Goal: Transaction & Acquisition: Purchase product/service

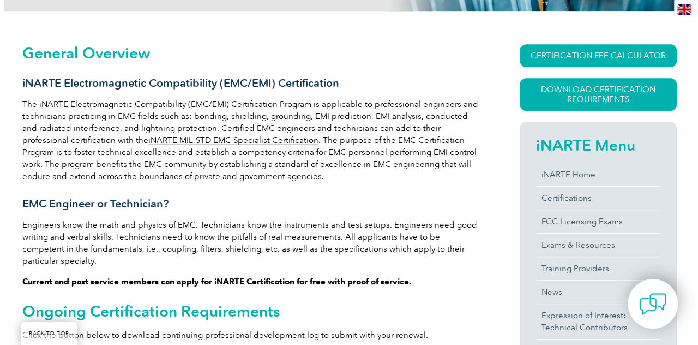
scroll to position [273, 0]
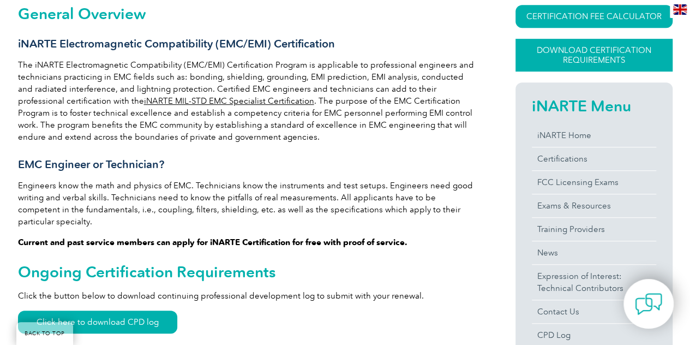
click at [562, 55] on link "Download Certification Requirements" at bounding box center [593, 55] width 157 height 33
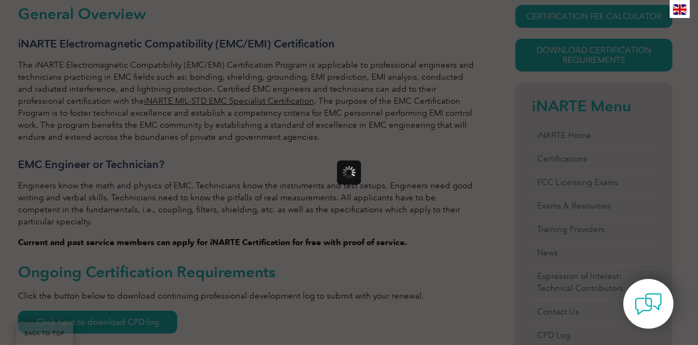
scroll to position [0, 0]
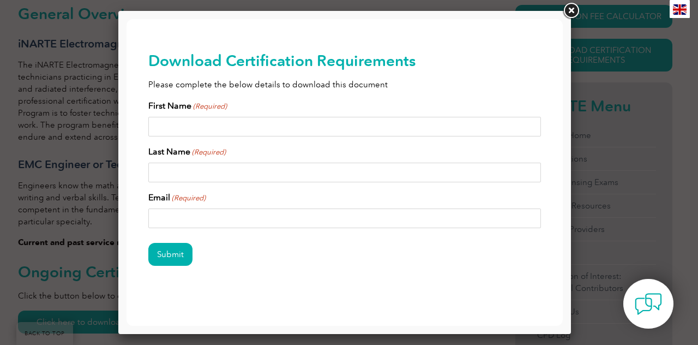
click at [359, 122] on input "First Name (Required)" at bounding box center [344, 127] width 393 height 20
type input "Thom"
type input "Ory"
type input "T"
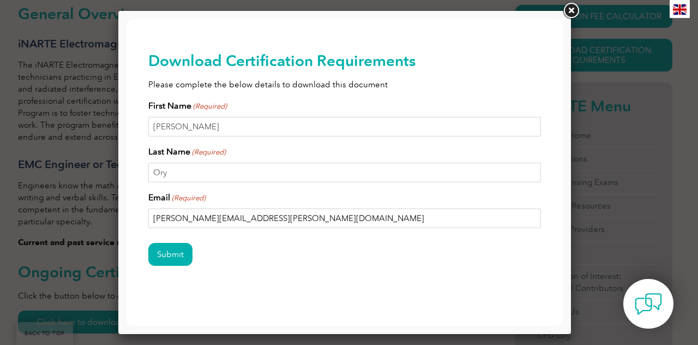
type input "thom.ory@microchip.com"
click at [171, 251] on input "Submit" at bounding box center [170, 254] width 44 height 23
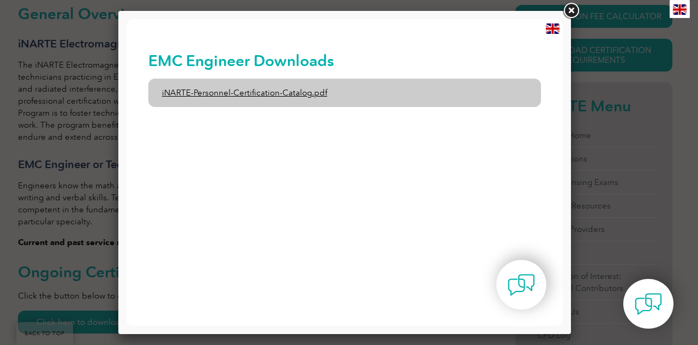
click at [255, 95] on link "iNARTE-Personnel-Certification-Catalog.pdf" at bounding box center [344, 93] width 393 height 28
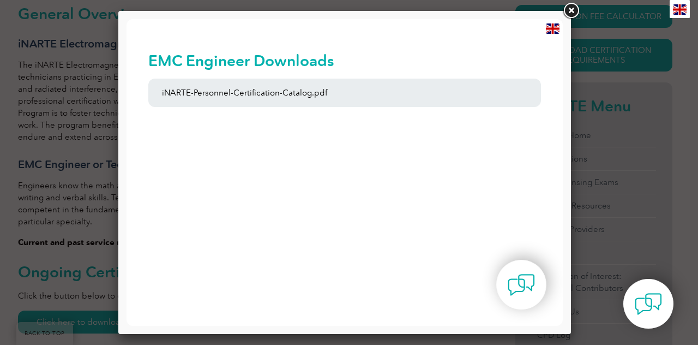
click at [573, 11] on link at bounding box center [571, 11] width 20 height 20
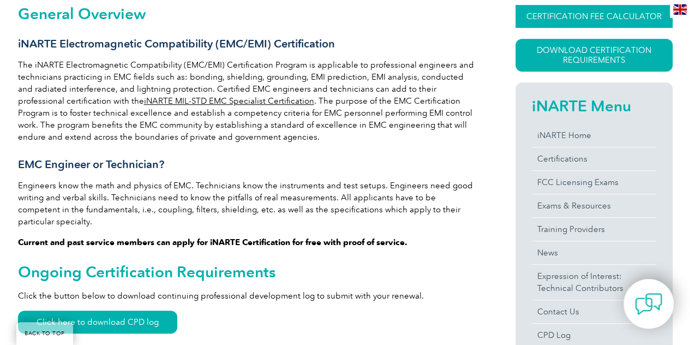
click at [576, 17] on link "CERTIFICATION FEE CALCULATOR" at bounding box center [593, 16] width 157 height 23
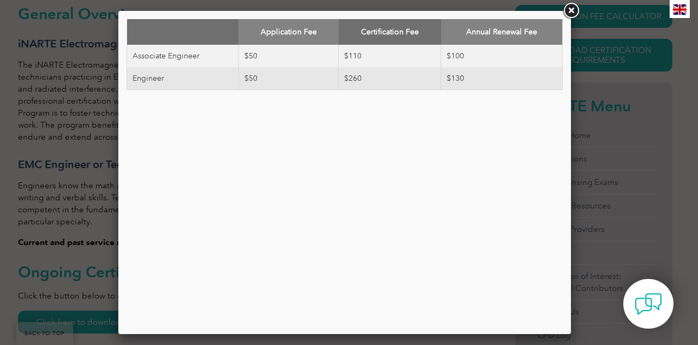
click at [570, 7] on link at bounding box center [571, 11] width 20 height 20
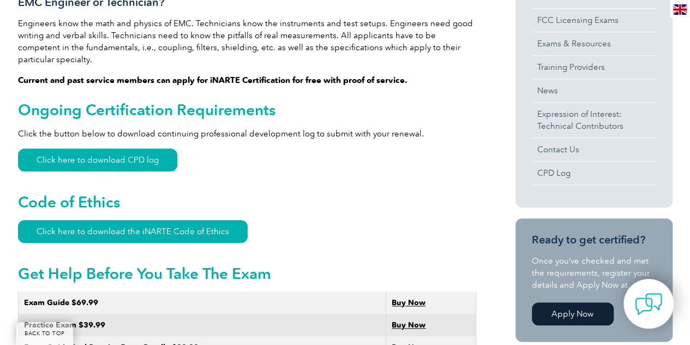
scroll to position [436, 0]
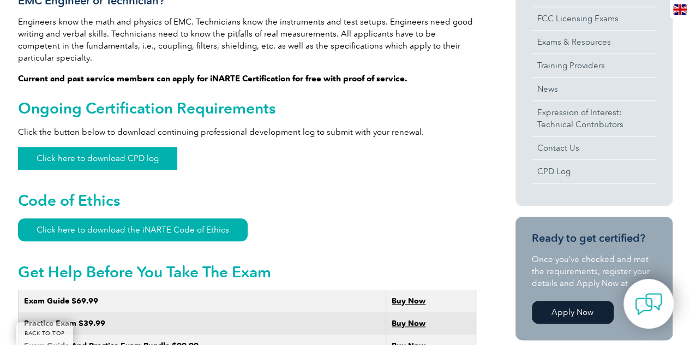
click at [155, 147] on link "Click here to download CPD log" at bounding box center [97, 158] width 159 height 23
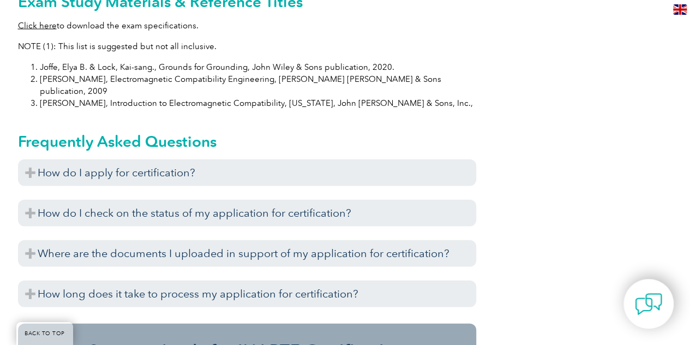
scroll to position [1154, 0]
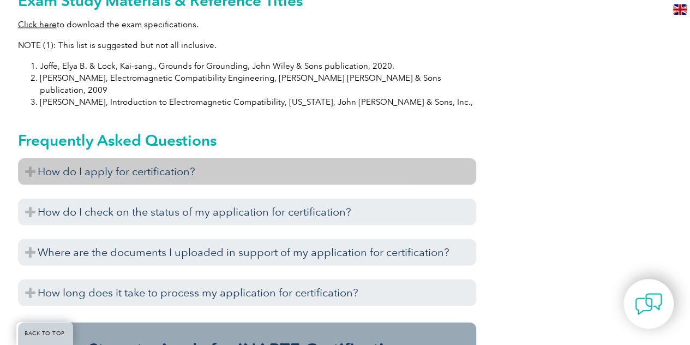
click at [409, 158] on h3 "How do I apply for certification?" at bounding box center [247, 171] width 458 height 27
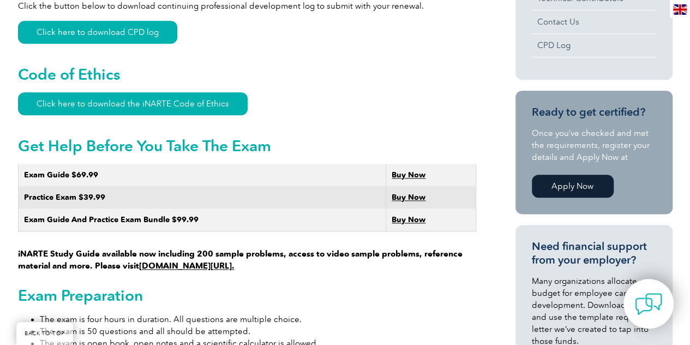
scroll to position [617, 0]
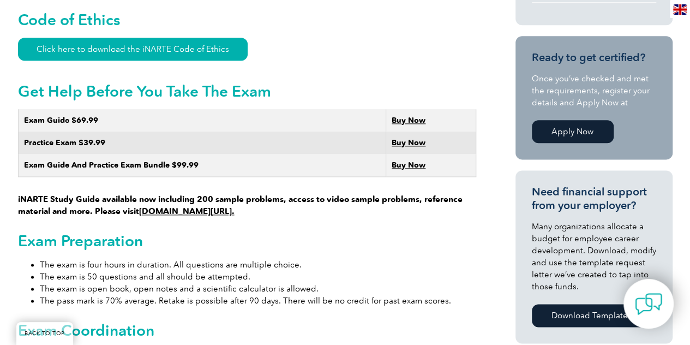
click at [399, 116] on strong "Buy Now" at bounding box center [409, 120] width 34 height 9
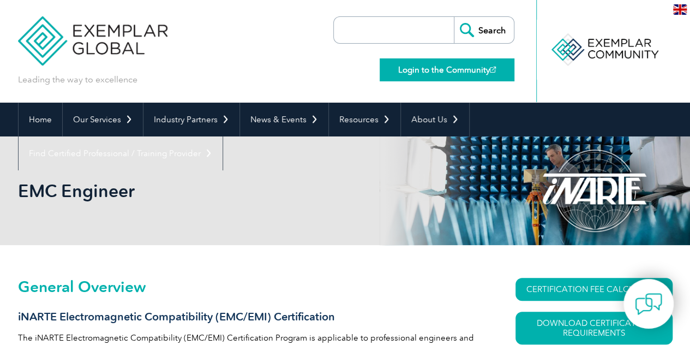
click at [433, 68] on link "Login to the Community" at bounding box center [447, 69] width 135 height 23
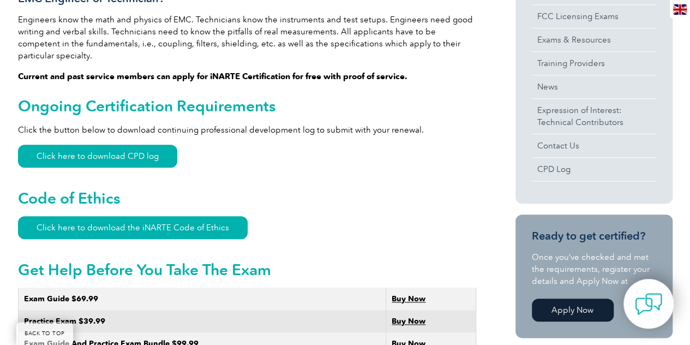
scroll to position [491, 0]
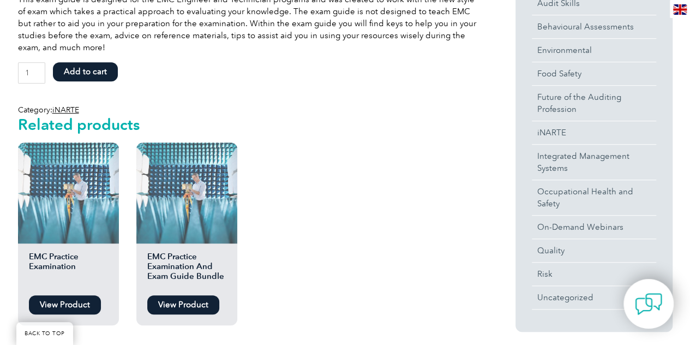
scroll to position [273, 0]
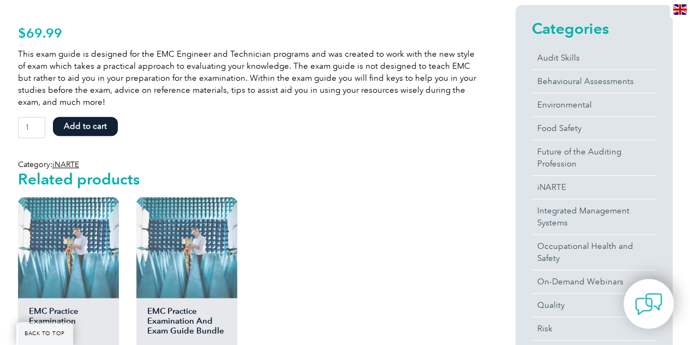
click at [101, 127] on button "Add to cart" at bounding box center [85, 126] width 65 height 19
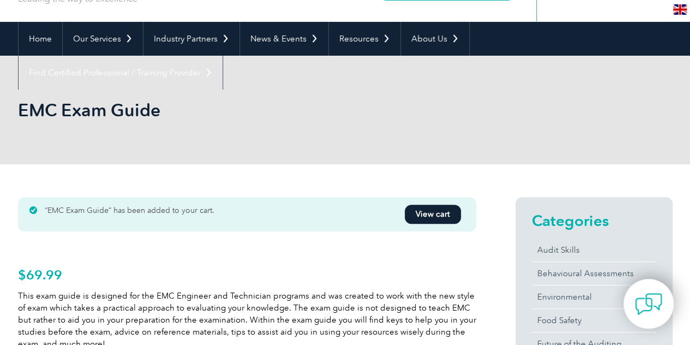
scroll to position [164, 0]
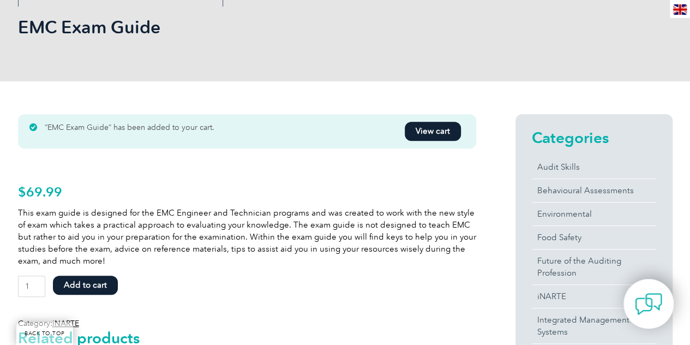
click at [435, 135] on link "View cart" at bounding box center [433, 131] width 56 height 19
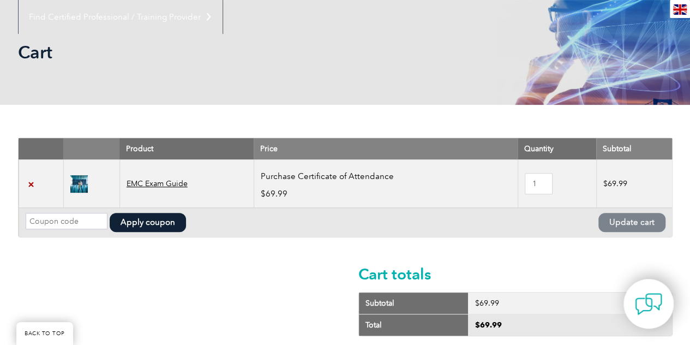
scroll to position [164, 0]
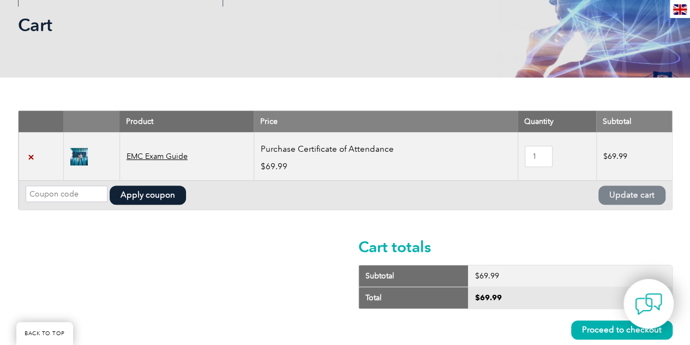
click at [76, 154] on img at bounding box center [78, 156] width 17 height 17
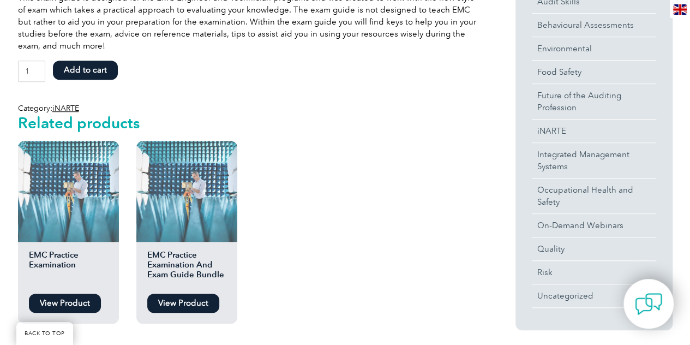
scroll to position [382, 0]
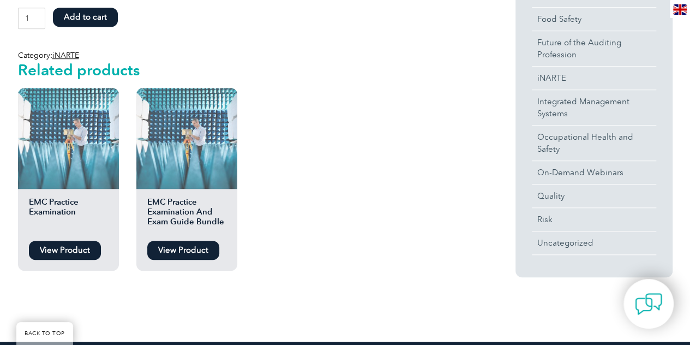
click at [197, 247] on link "View Product" at bounding box center [183, 249] width 72 height 19
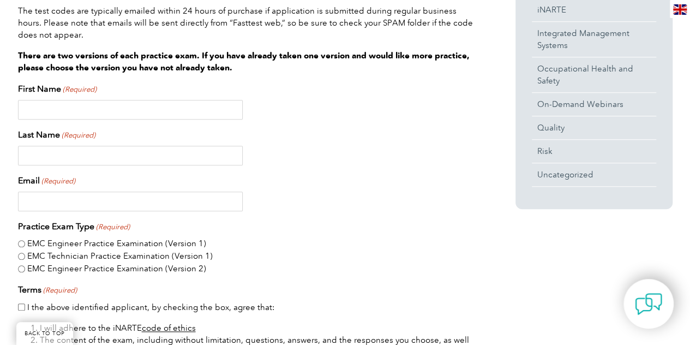
scroll to position [436, 0]
